Goal: Task Accomplishment & Management: Use online tool/utility

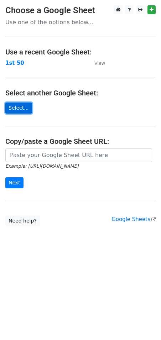
click at [16, 106] on link "Select..." at bounding box center [18, 107] width 27 height 11
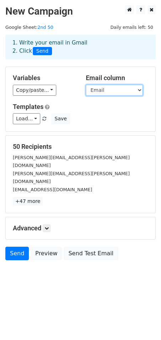
click at [139, 90] on select "First Name Last Name Address1 Address2 Address3 PostCode Phone Cellphone Email" at bounding box center [114, 90] width 57 height 11
click at [86, 85] on select "First Name Last Name Address1 Address2 Address3 PostCode Phone Cellphone Email" at bounding box center [114, 90] width 57 height 11
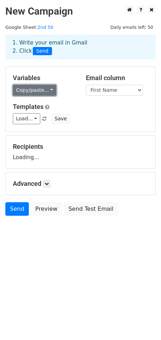
click at [48, 89] on link "Copy/paste..." at bounding box center [34, 90] width 43 height 11
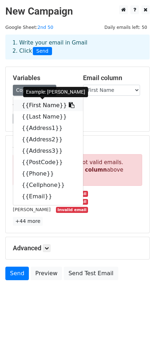
click at [43, 104] on link "{{First Name}}" at bounding box center [48, 105] width 70 height 11
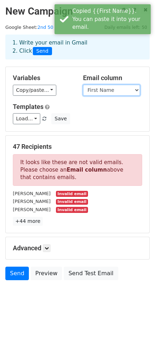
click at [136, 88] on select "First Name Last Name Address1 Address2 Address3 PostCode Phone Cellphone Email" at bounding box center [111, 90] width 57 height 11
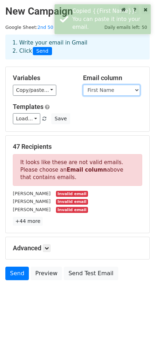
select select "Email"
click at [83, 85] on select "First Name Last Name Address1 Address2 Address3 PostCode Phone Cellphone Email" at bounding box center [111, 90] width 57 height 11
